Goal: Information Seeking & Learning: Learn about a topic

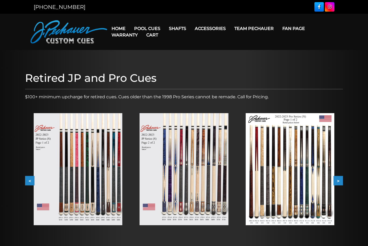
click at [87, 169] on img at bounding box center [78, 169] width 89 height 112
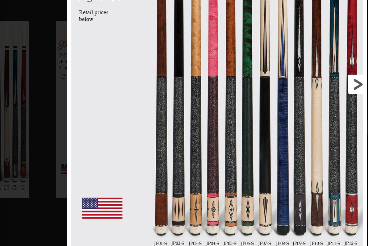
scroll to position [21, 0]
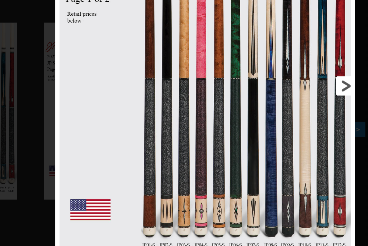
click at [251, 53] on link at bounding box center [293, 132] width 85 height 238
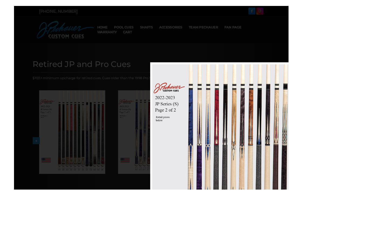
scroll to position [13, 17]
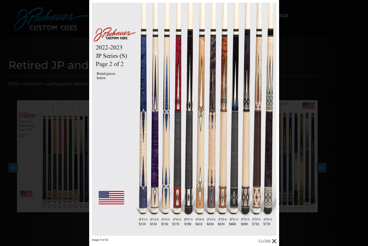
click at [306, 39] on div "Image 5 of 53" at bounding box center [184, 123] width 368 height 246
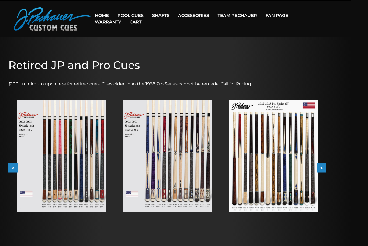
scroll to position [13, 0]
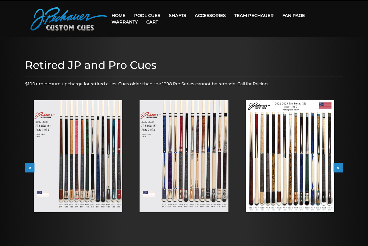
click at [102, 152] on img at bounding box center [78, 156] width 89 height 112
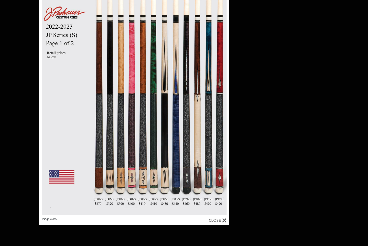
scroll to position [186, 384]
click at [169, 210] on link at bounding box center [186, 99] width 85 height 238
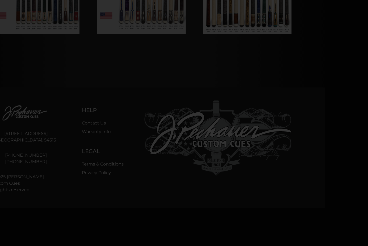
scroll to position [191, 38]
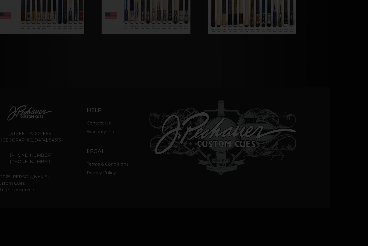
click at [330, 80] on div at bounding box center [338, 135] width 752 height 652
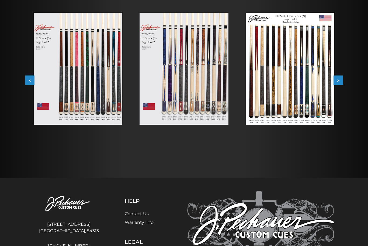
scroll to position [71, 0]
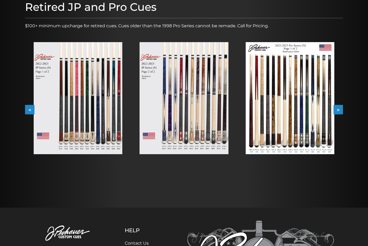
click at [30, 112] on button "<" at bounding box center [29, 109] width 9 height 9
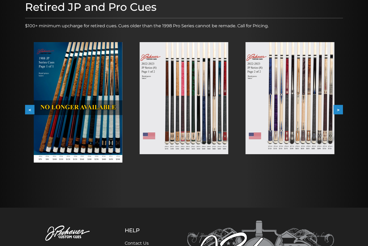
click at [206, 117] on img at bounding box center [184, 98] width 89 height 112
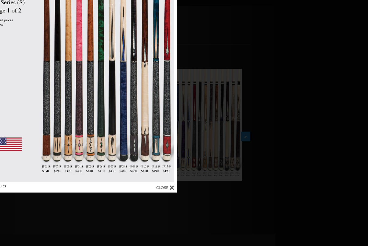
scroll to position [0, 93]
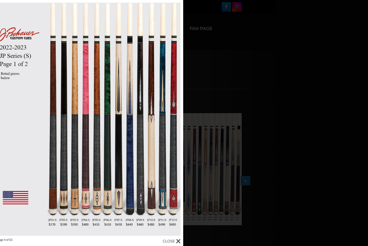
click at [225, 94] on div "Image 4 of 53" at bounding box center [88, 123] width 368 height 246
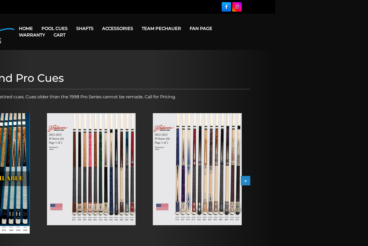
scroll to position [0, 0]
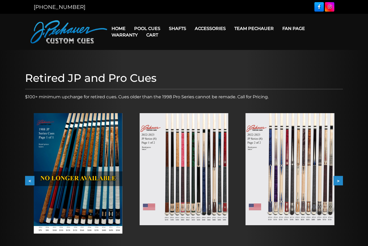
click at [295, 162] on img at bounding box center [290, 169] width 89 height 112
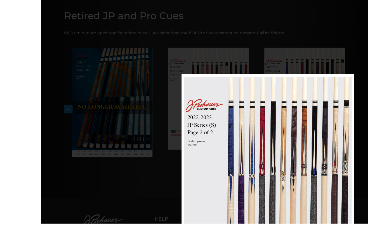
scroll to position [75, 2]
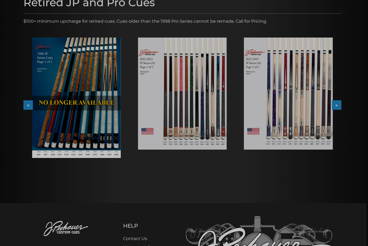
scroll to position [75, 0]
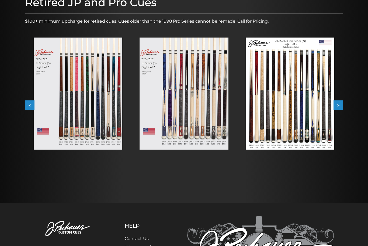
click at [304, 116] on img at bounding box center [290, 93] width 89 height 112
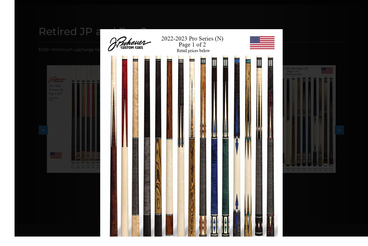
scroll to position [70, 0]
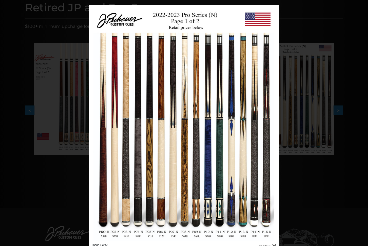
click at [326, 140] on div "Image 6 of 53" at bounding box center [184, 128] width 368 height 246
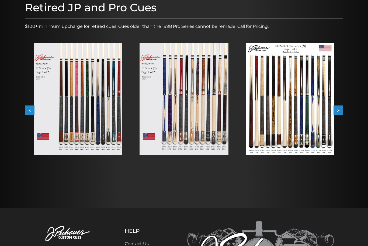
click at [311, 131] on img at bounding box center [290, 99] width 89 height 112
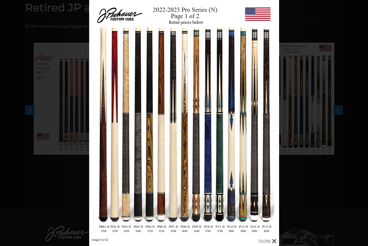
click at [302, 174] on div "Image 6 of 53" at bounding box center [184, 123] width 368 height 246
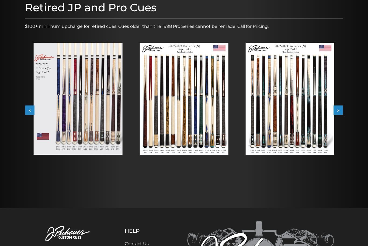
scroll to position [69, 0]
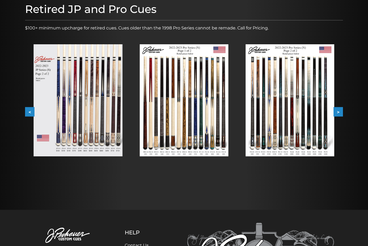
click at [282, 127] on img at bounding box center [290, 100] width 89 height 112
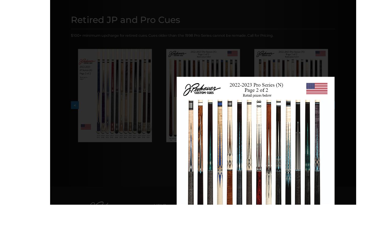
scroll to position [80, 2]
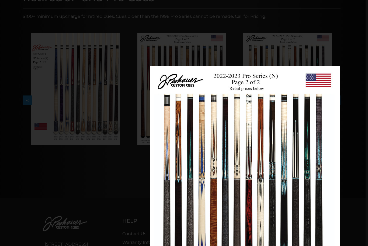
click at [97, 207] on div "Image 7 of 53" at bounding box center [245, 189] width 368 height 246
